Goal: Task Accomplishment & Management: Use online tool/utility

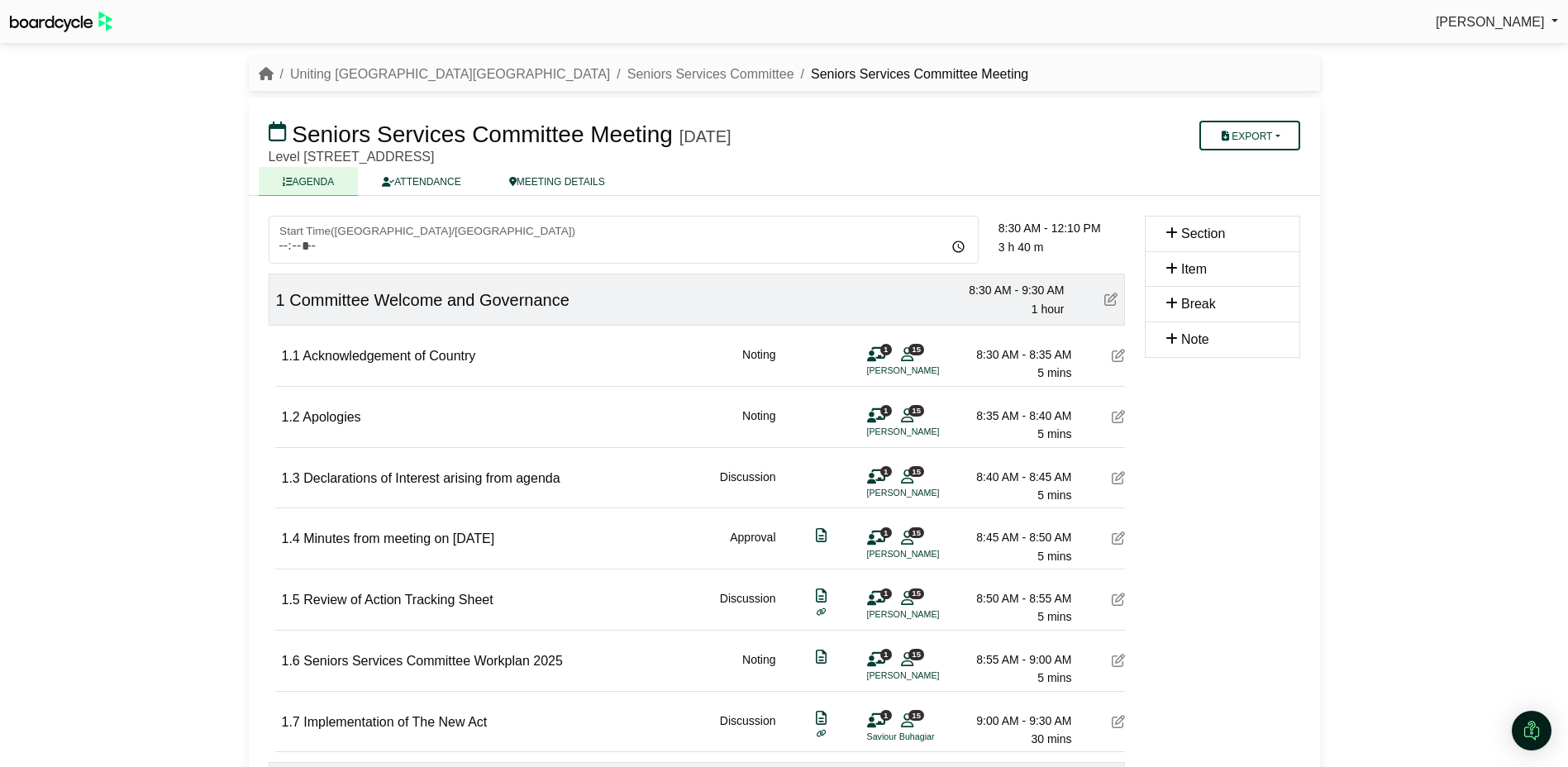
click at [1248, 134] on div at bounding box center [784, 383] width 1568 height 767
click at [1262, 138] on button "Export" at bounding box center [1249, 135] width 100 height 30
click at [1248, 157] on link "Agenda" at bounding box center [1272, 164] width 144 height 25
click at [961, 114] on div "Seniors Services Committee Meeting Wednesday, 08 October 2025 Export Agenda Run…" at bounding box center [784, 147] width 1071 height 99
